Goal: Task Accomplishment & Management: Manage account settings

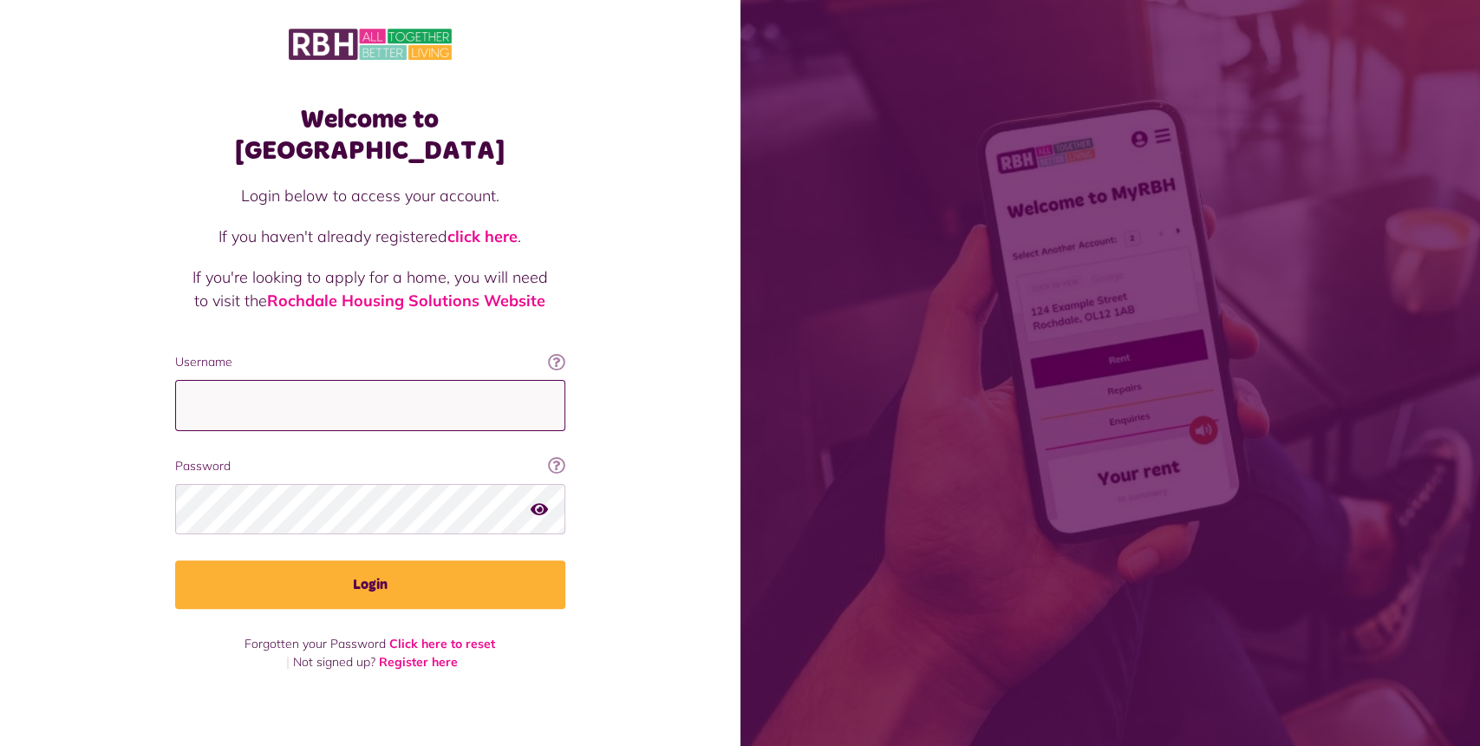
type input "**********"
click at [405, 572] on button "Login" at bounding box center [370, 584] width 390 height 49
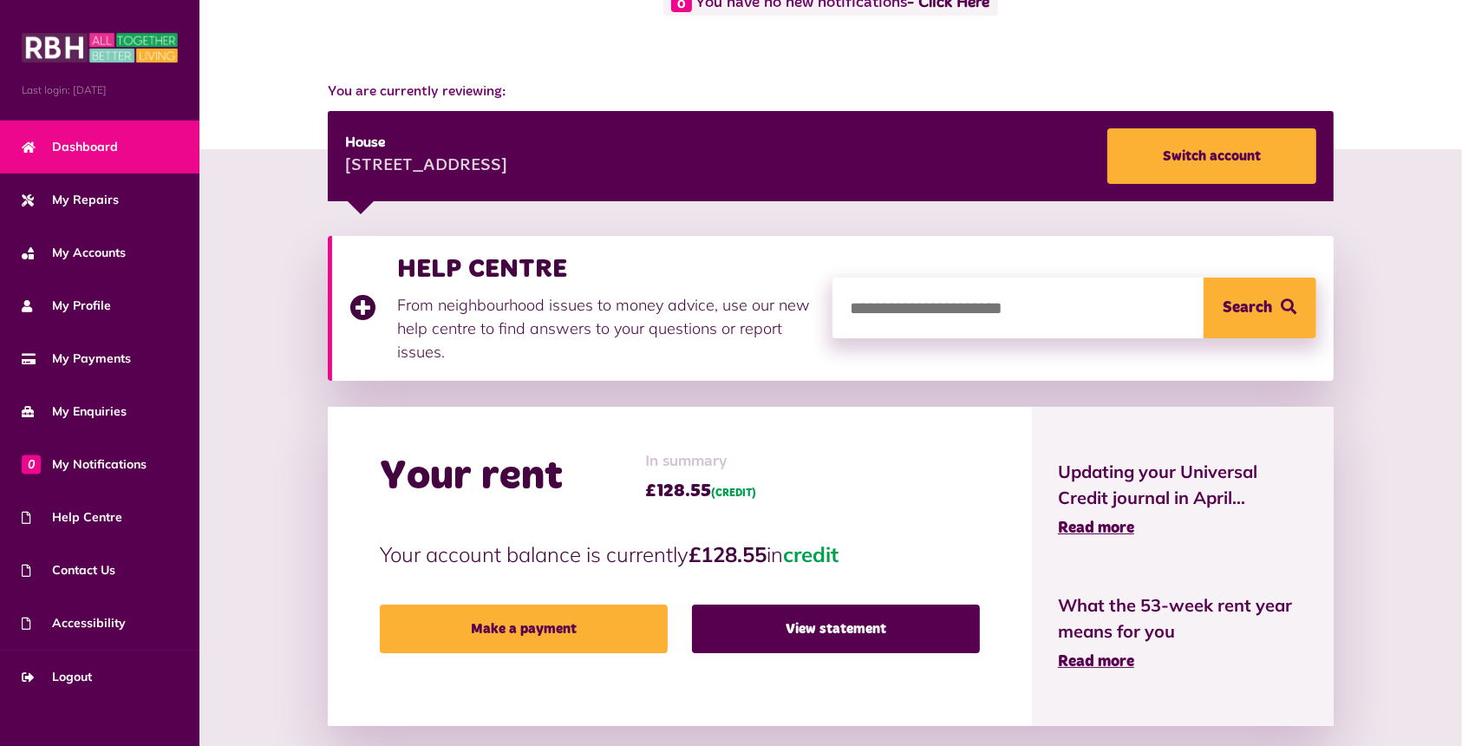
scroll to position [125, 0]
